Goal: Transaction & Acquisition: Obtain resource

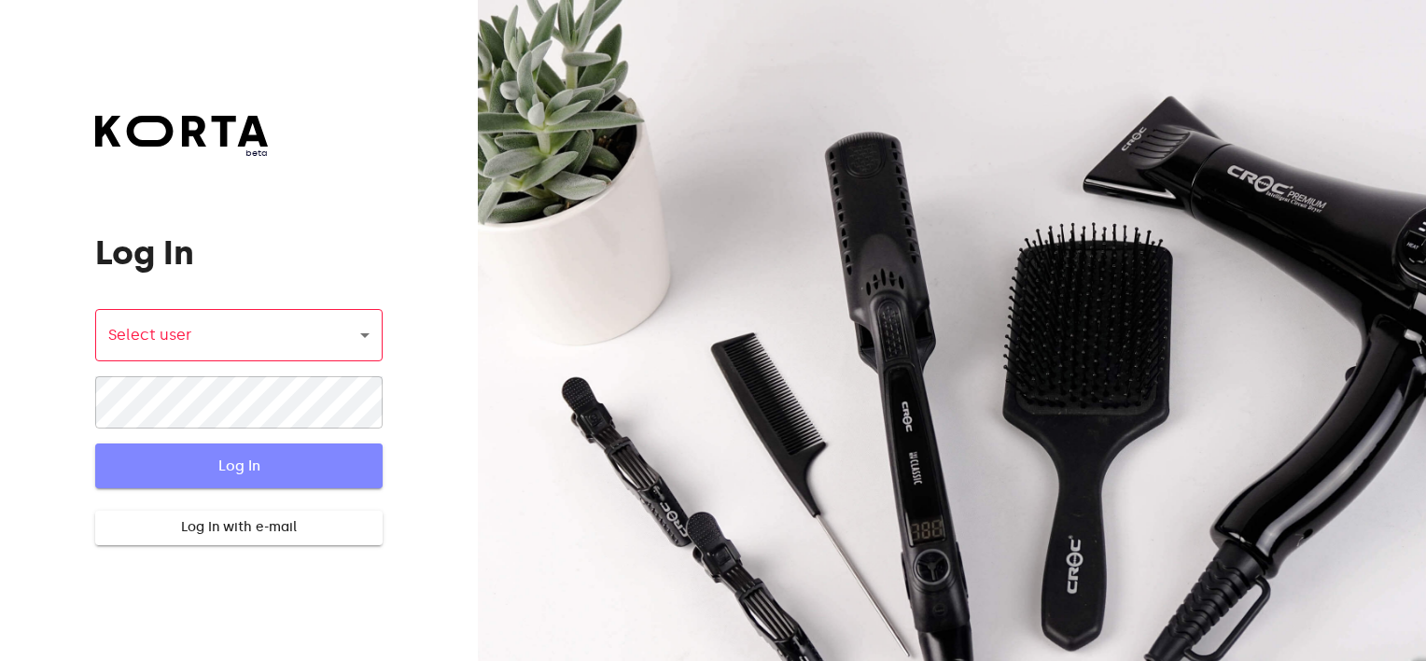
click at [207, 468] on span "Log In" at bounding box center [238, 465] width 227 height 24
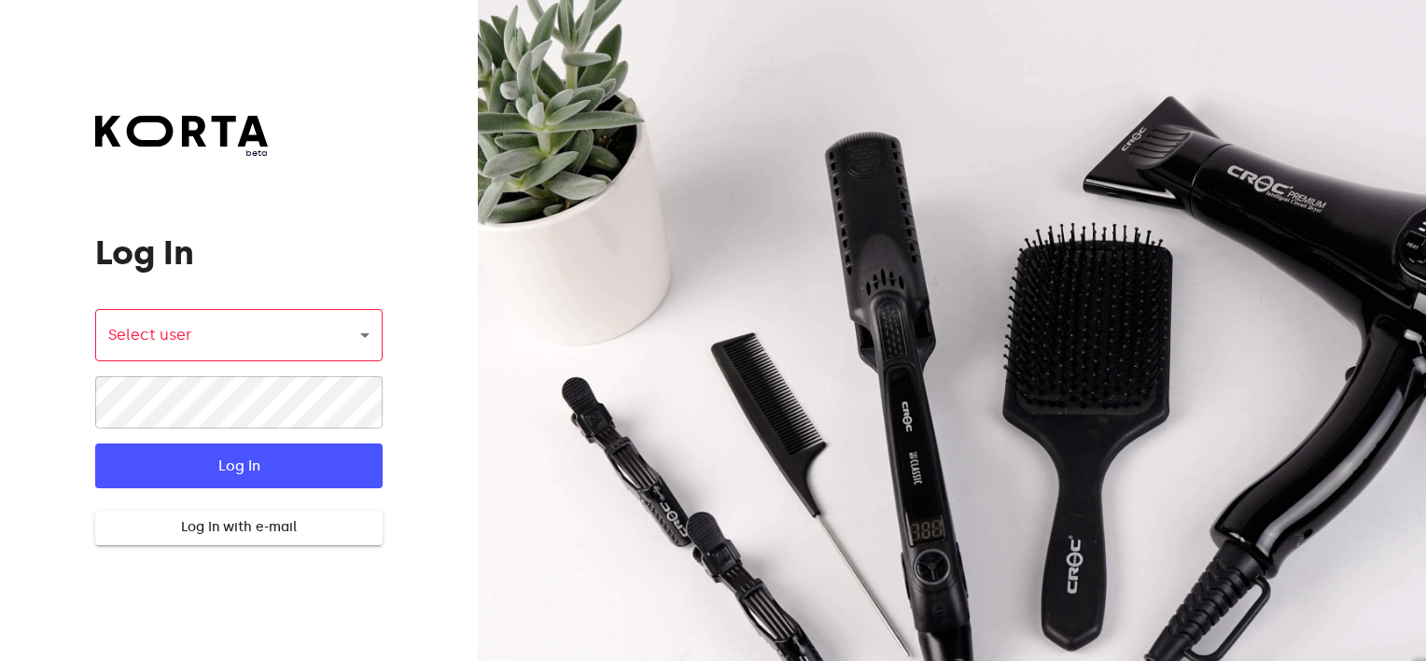
click at [202, 349] on body "beta Log In Select user ​ ​ ​ Log In Log In with e-mail Need an Account? Create…" at bounding box center [713, 330] width 1426 height 661
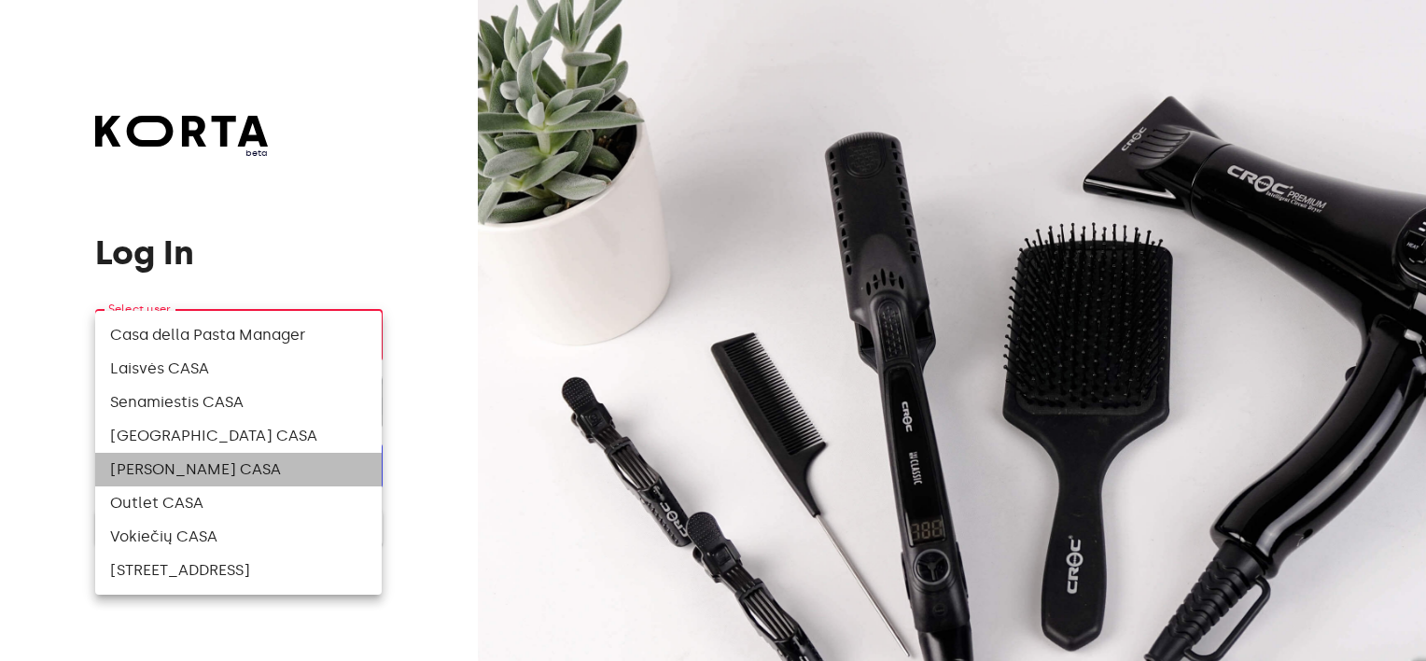
click at [195, 463] on li "[PERSON_NAME] CASA" at bounding box center [238, 470] width 286 height 34
type input "82"
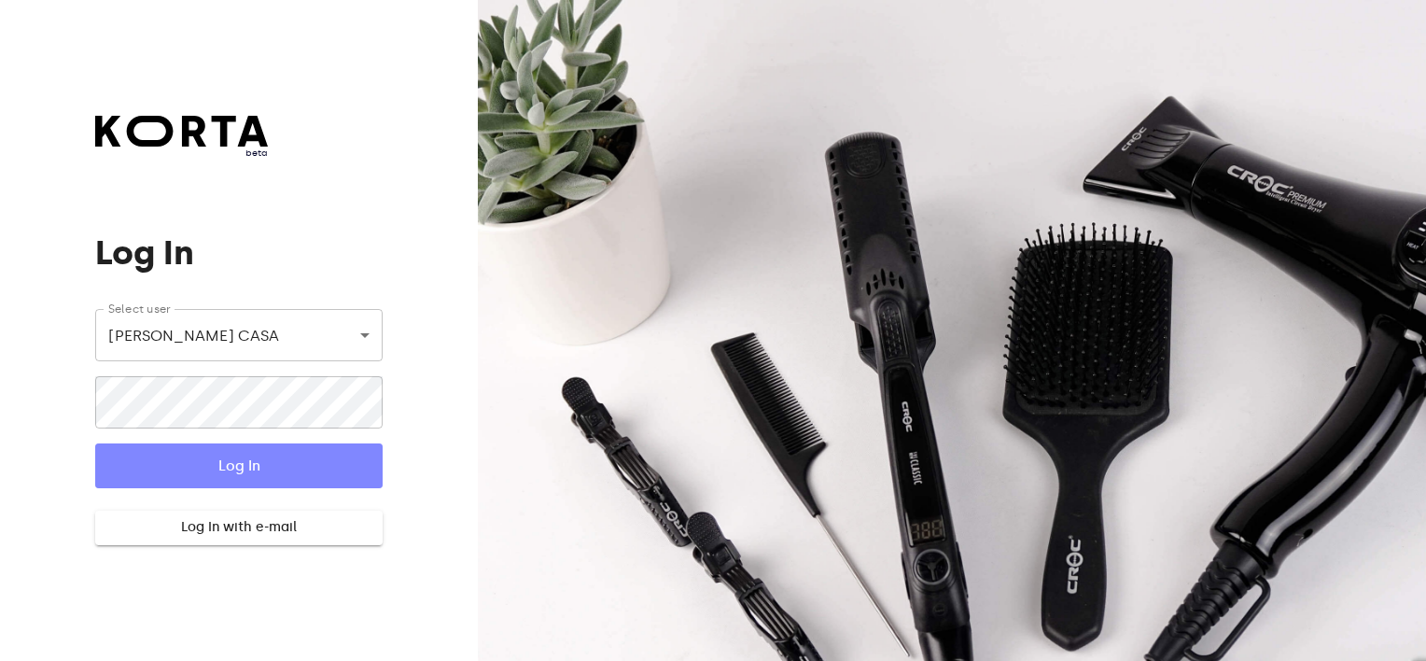
click at [195, 463] on span "Log In" at bounding box center [238, 465] width 227 height 24
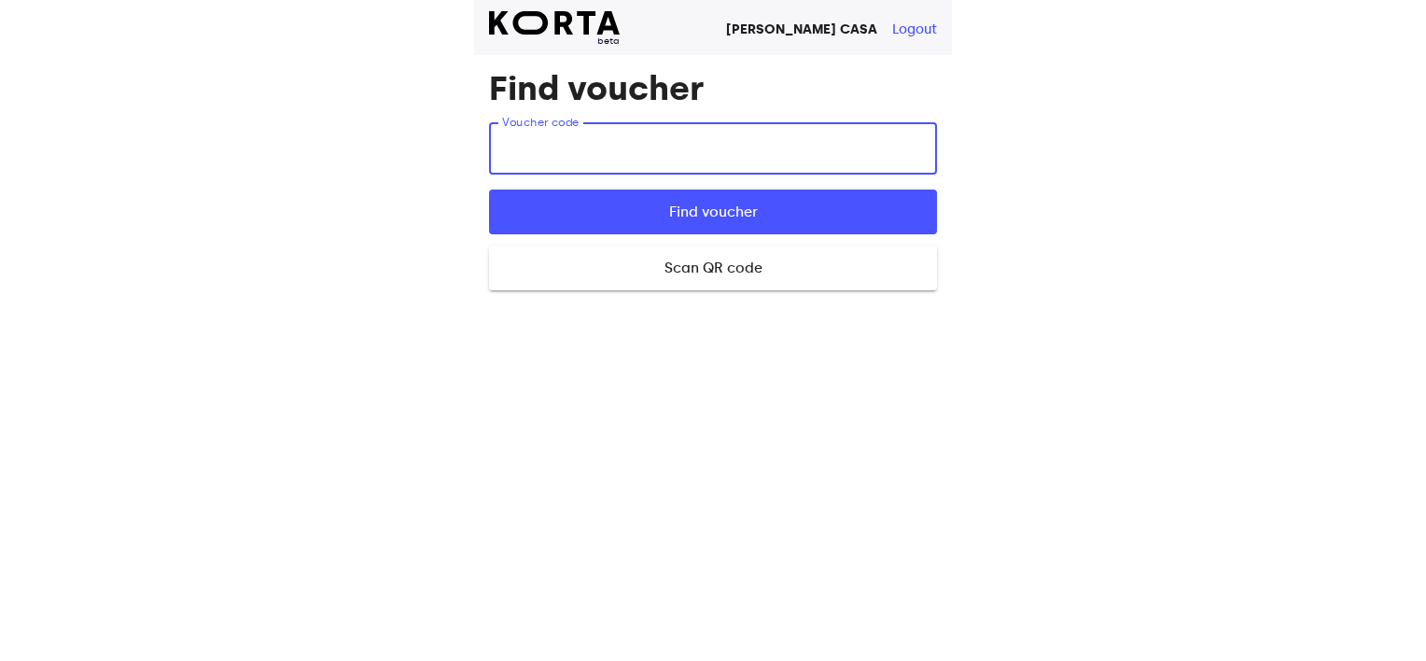
click at [592, 131] on input "text" at bounding box center [713, 148] width 448 height 52
type input "atUTn"
click at [639, 213] on span "Find voucher" at bounding box center [713, 212] width 388 height 24
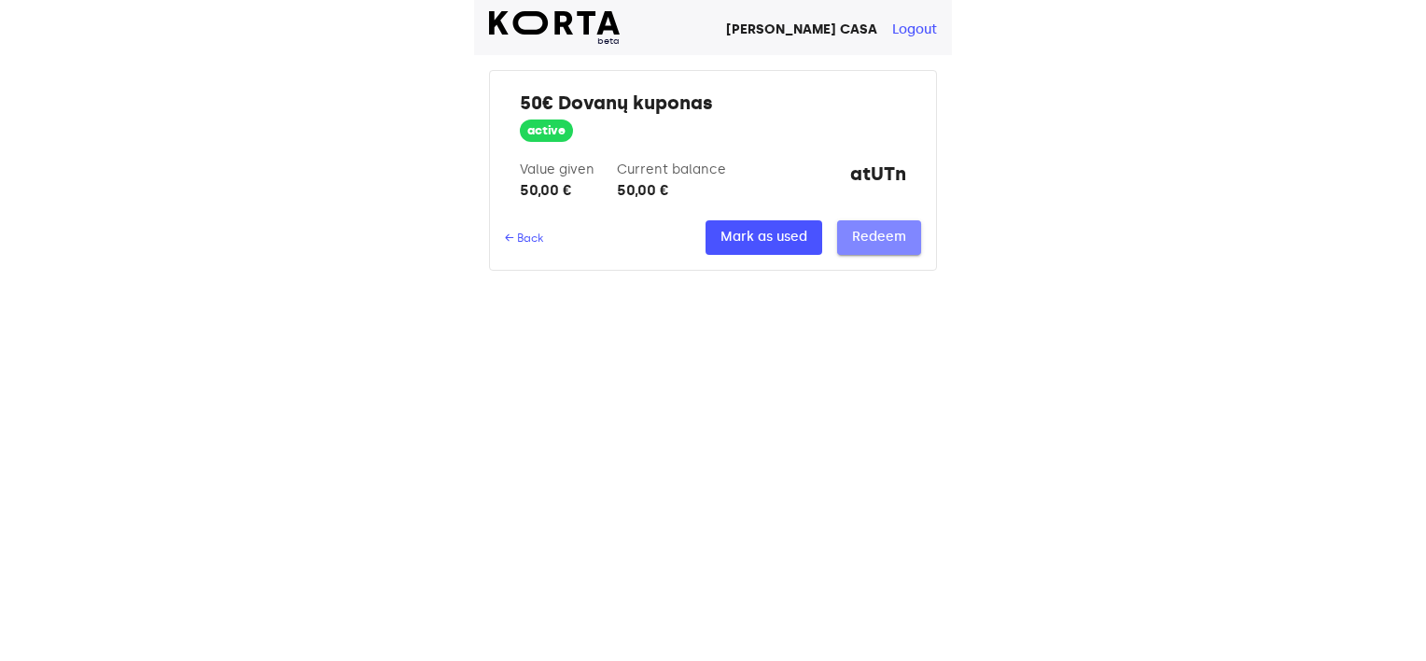
click at [859, 246] on span "Redeem" at bounding box center [879, 237] width 54 height 23
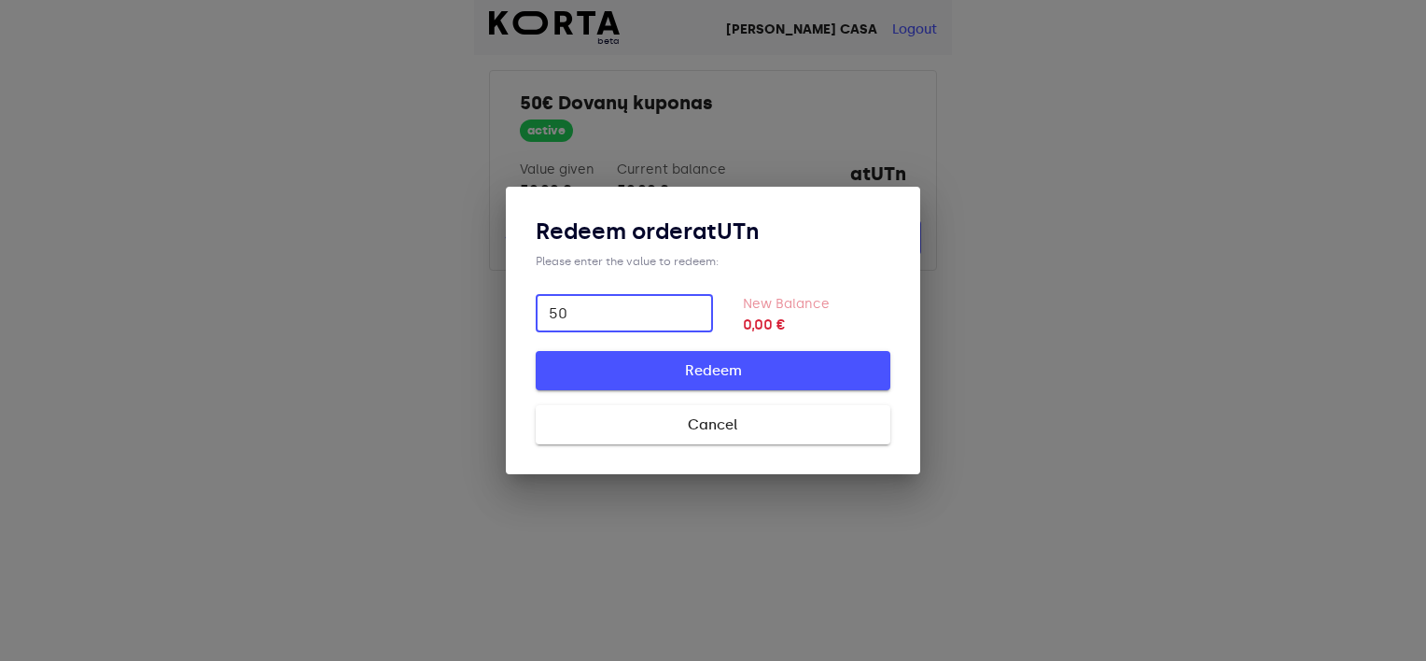
type input "50"
click at [710, 366] on span "Redeem" at bounding box center [712, 370] width 295 height 24
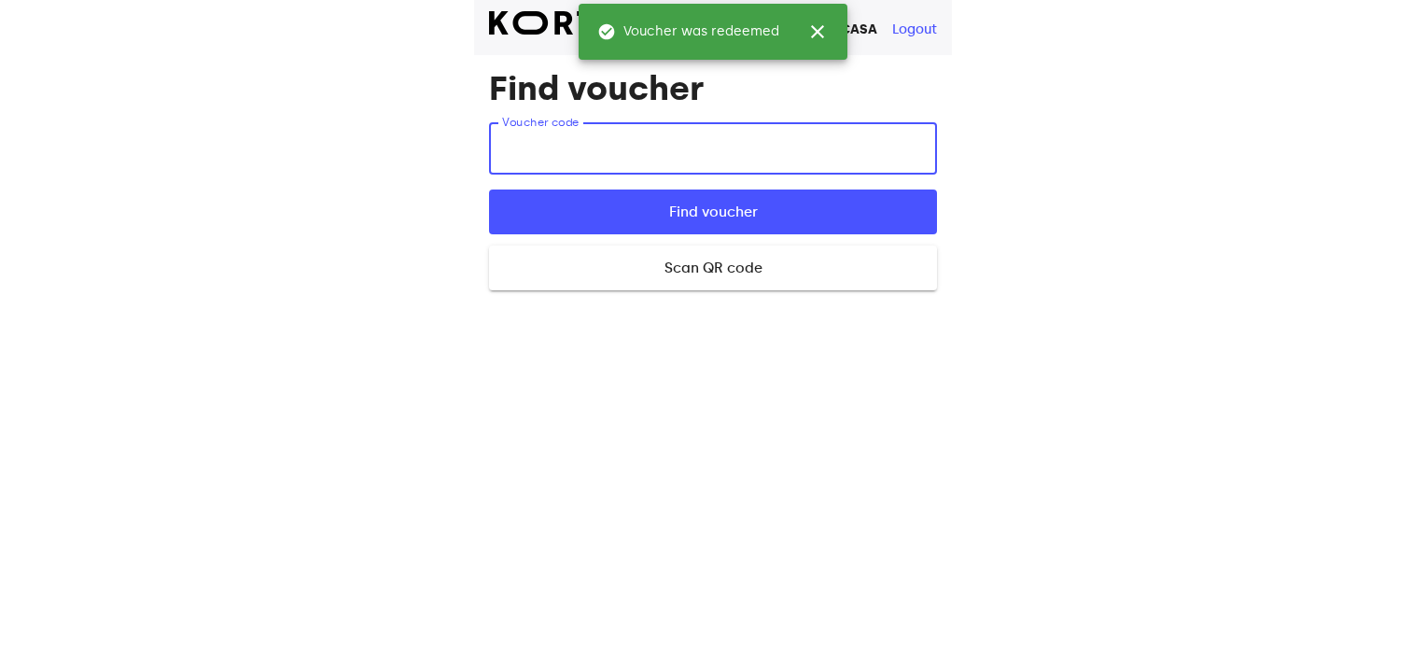
click at [633, 162] on input "text" at bounding box center [713, 148] width 448 height 52
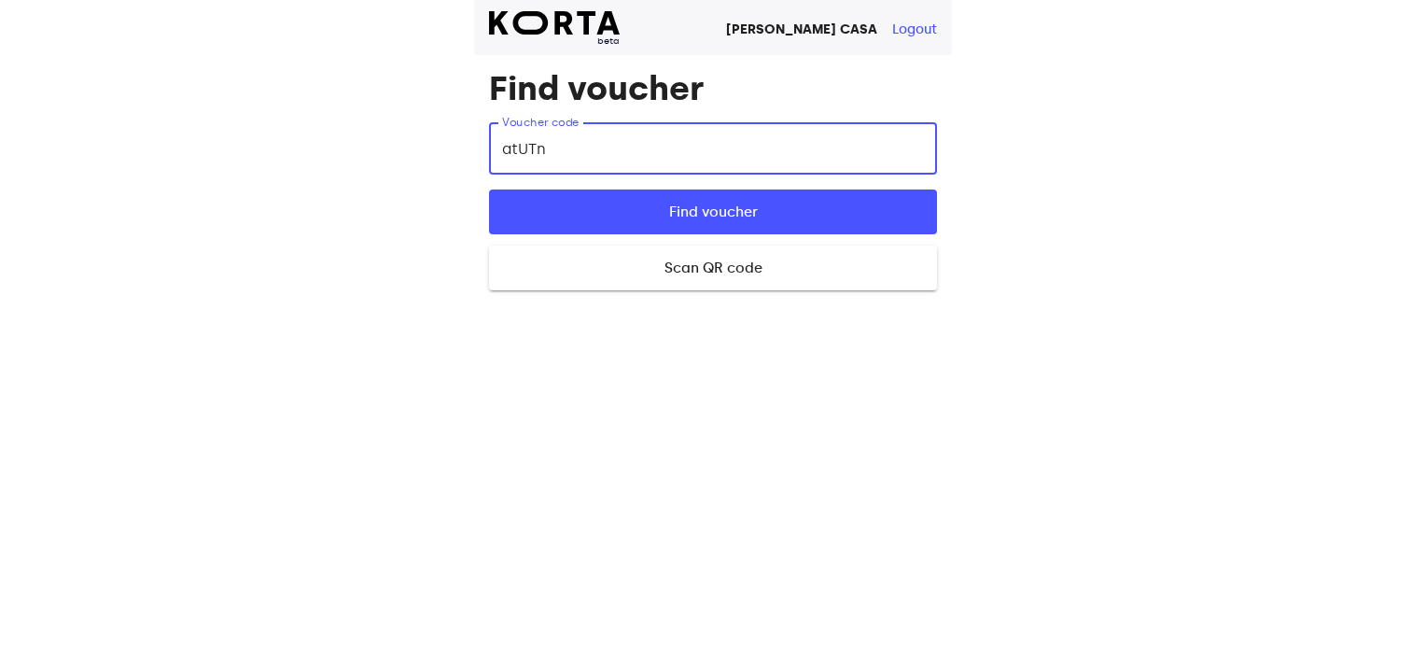
type input "atUTn"
click at [489, 189] on button "Find voucher" at bounding box center [713, 211] width 448 height 45
